Goal: Transaction & Acquisition: Purchase product/service

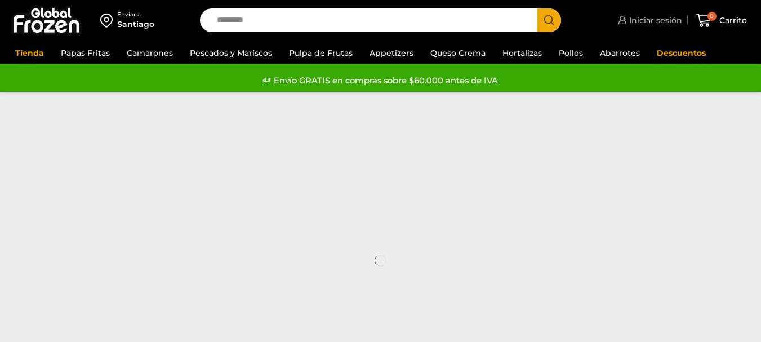
click at [654, 18] on span "Iniciar sesión" at bounding box center [654, 20] width 56 height 11
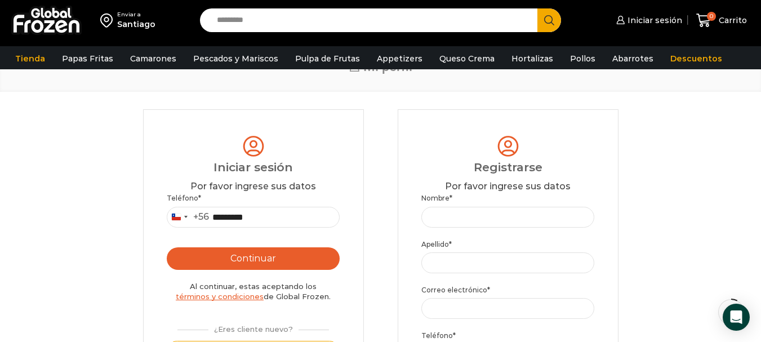
type input "*********"
click at [237, 255] on button "Continuar" at bounding box center [253, 258] width 173 height 23
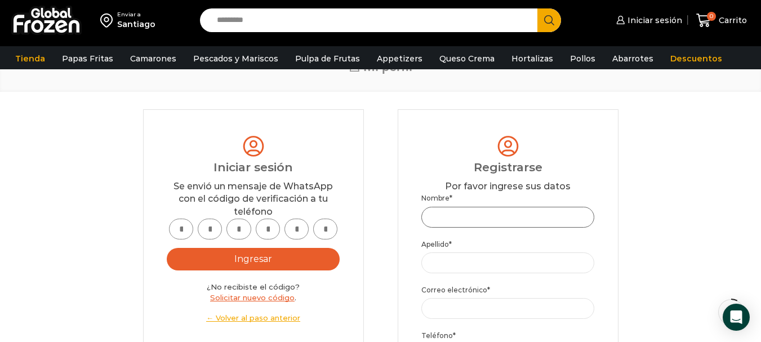
click at [483, 217] on input "Nombre *" at bounding box center [507, 217] width 173 height 21
click at [181, 233] on input "text" at bounding box center [181, 229] width 24 height 21
type input "*"
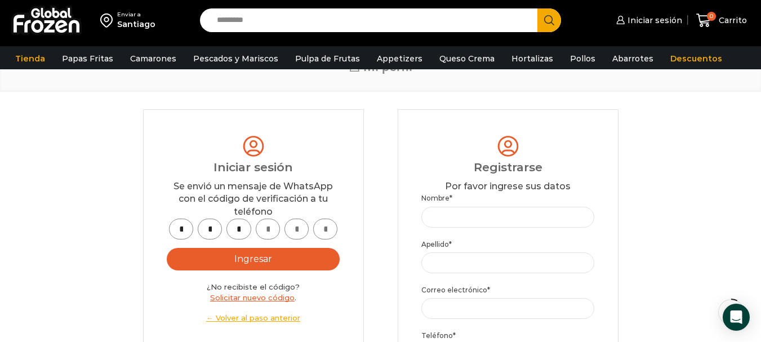
type input "*"
click at [279, 263] on button "Ingresar" at bounding box center [253, 259] width 173 height 23
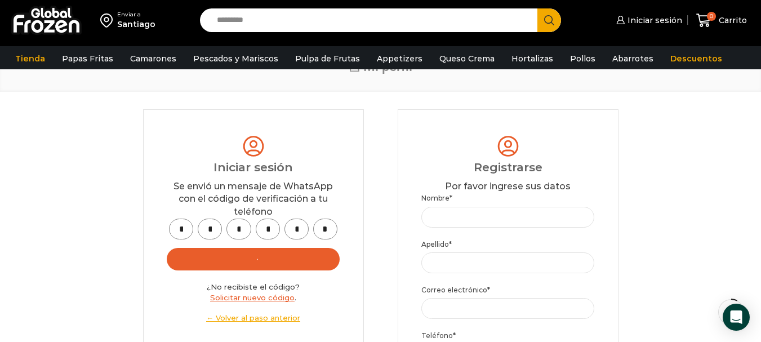
scroll to position [0, 0]
click at [260, 256] on button "Ingresar" at bounding box center [253, 259] width 173 height 23
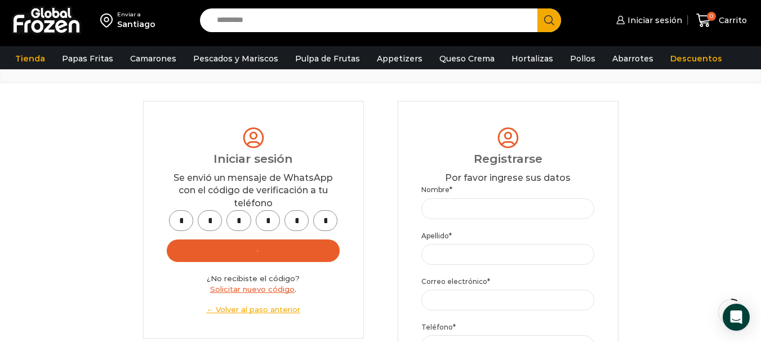
scroll to position [169, 0]
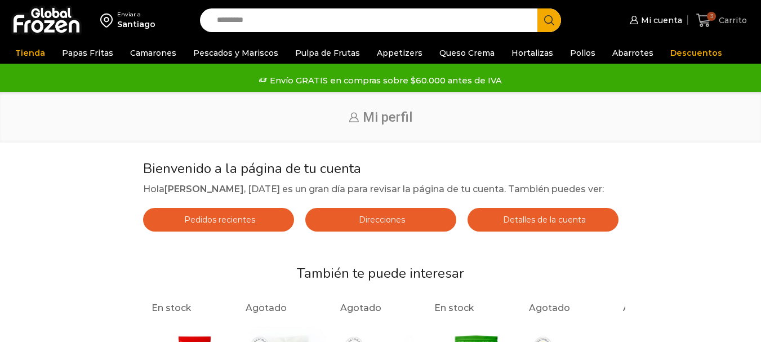
click at [705, 13] on icon at bounding box center [703, 20] width 15 height 15
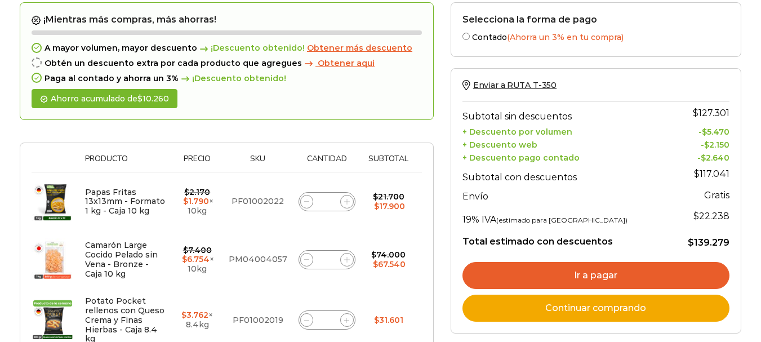
scroll to position [169, 0]
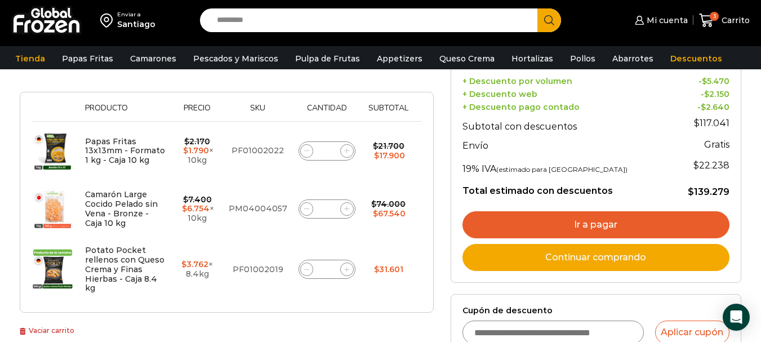
click at [54, 266] on img at bounding box center [53, 269] width 42 height 42
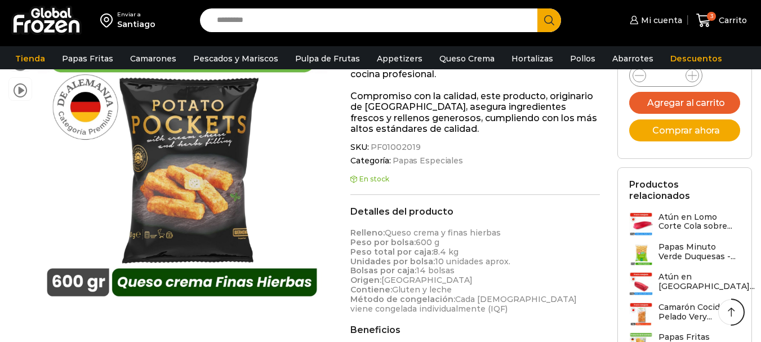
scroll to position [620, 0]
